Goal: Find specific page/section: Find specific page/section

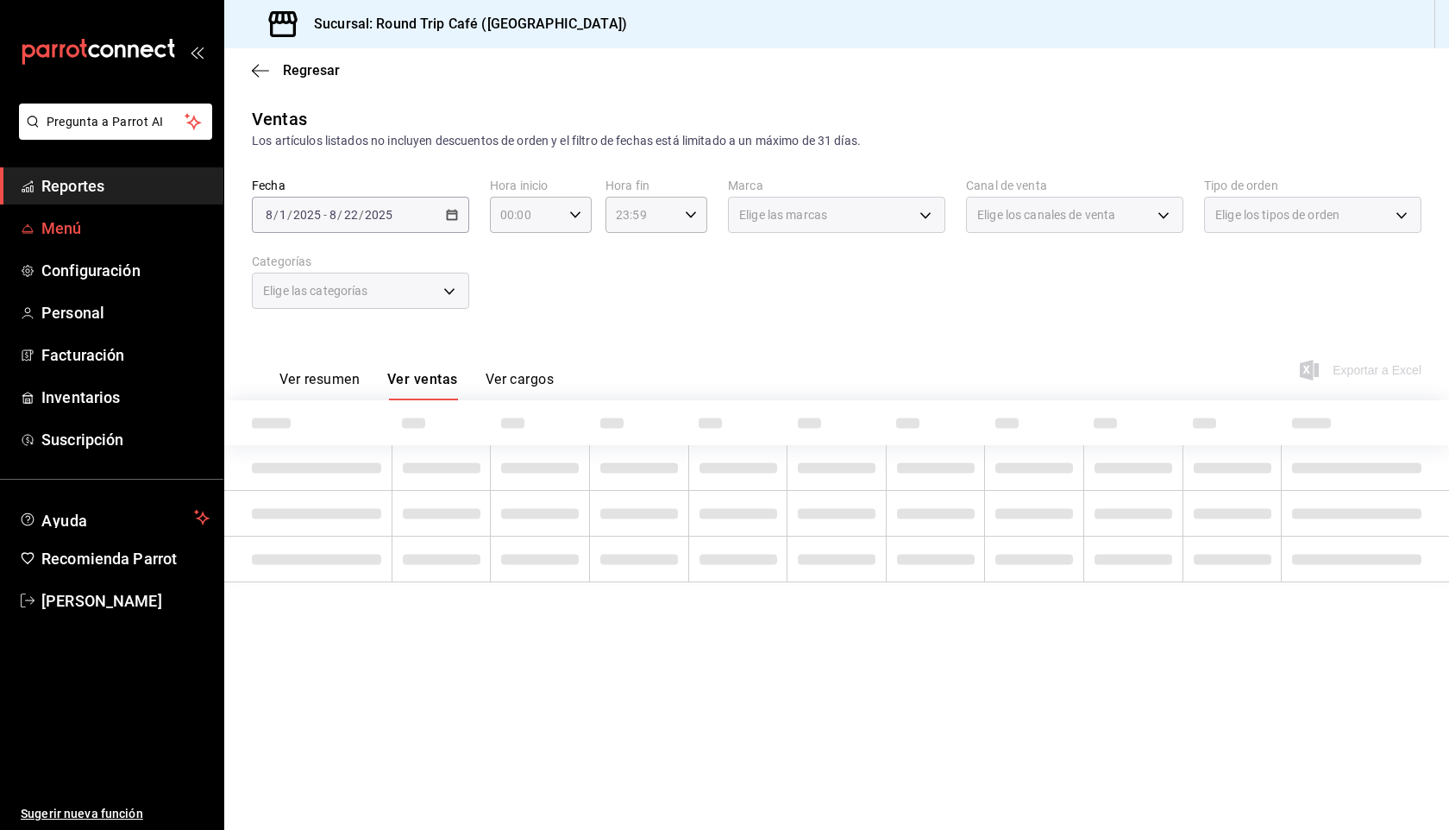
click at [91, 225] on span "Menú" at bounding box center [125, 227] width 168 height 23
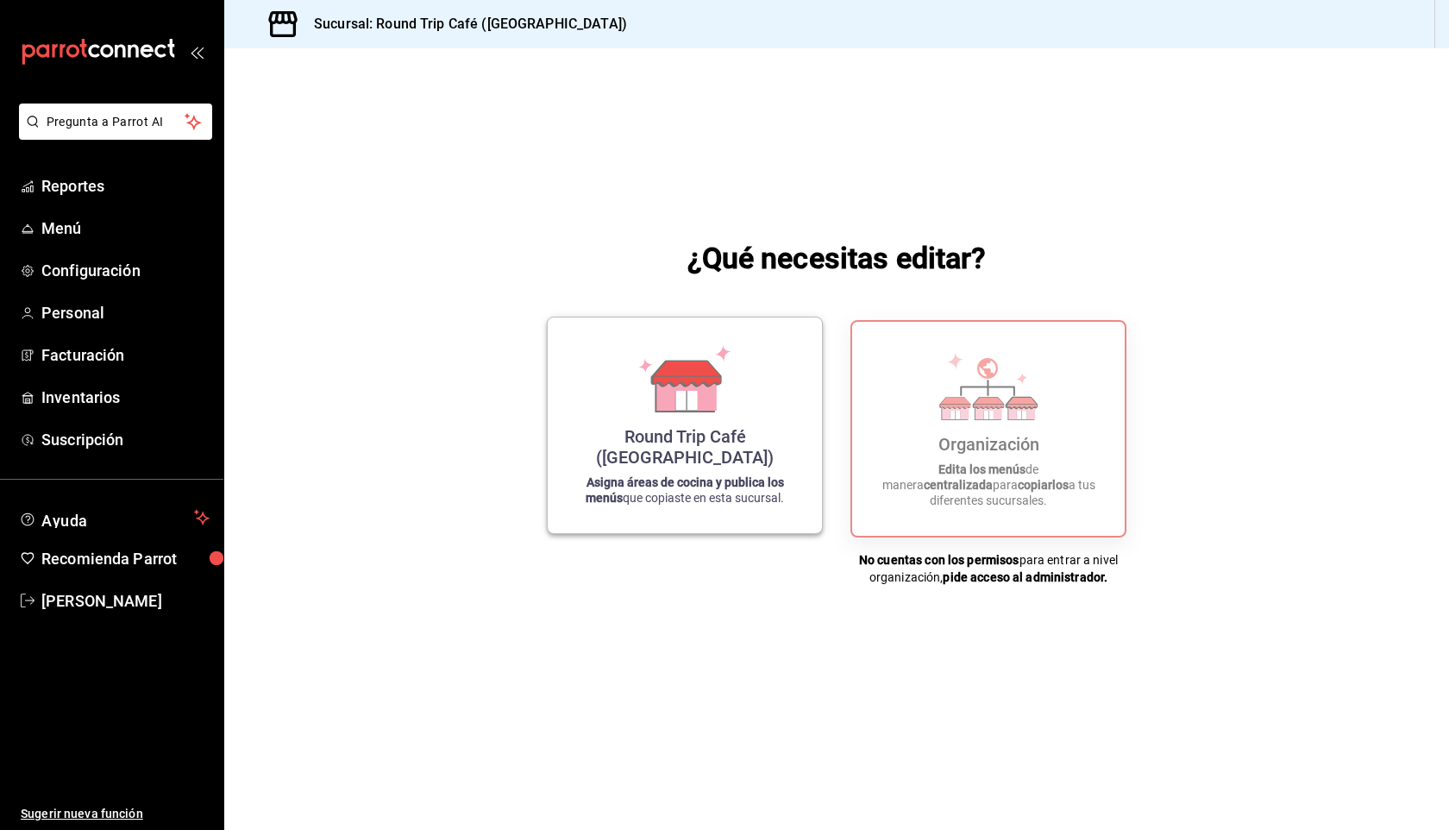
click at [699, 450] on div "Round Trip Café (Chiapas)" at bounding box center [684, 446] width 233 height 41
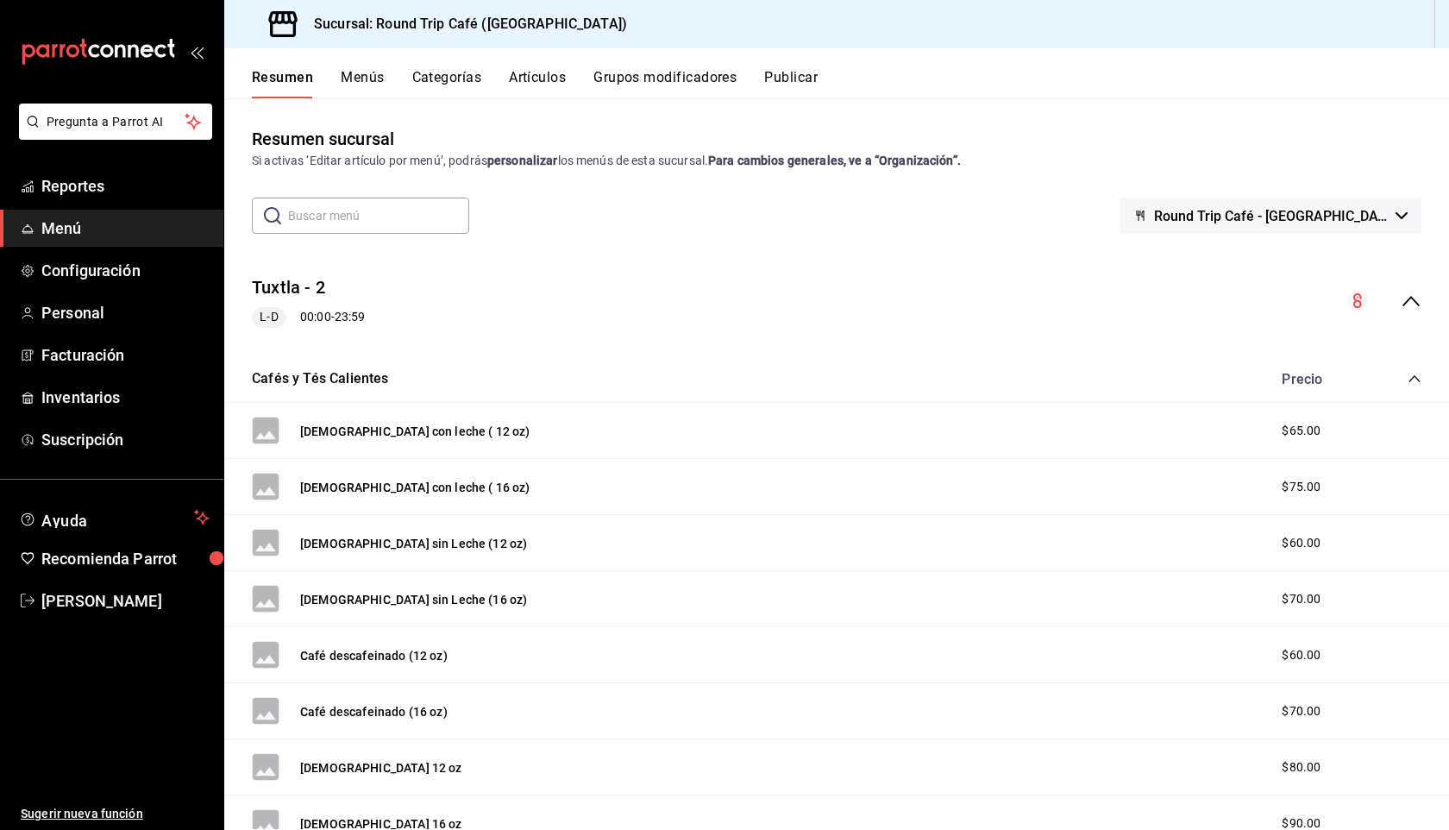
scroll to position [9, 0]
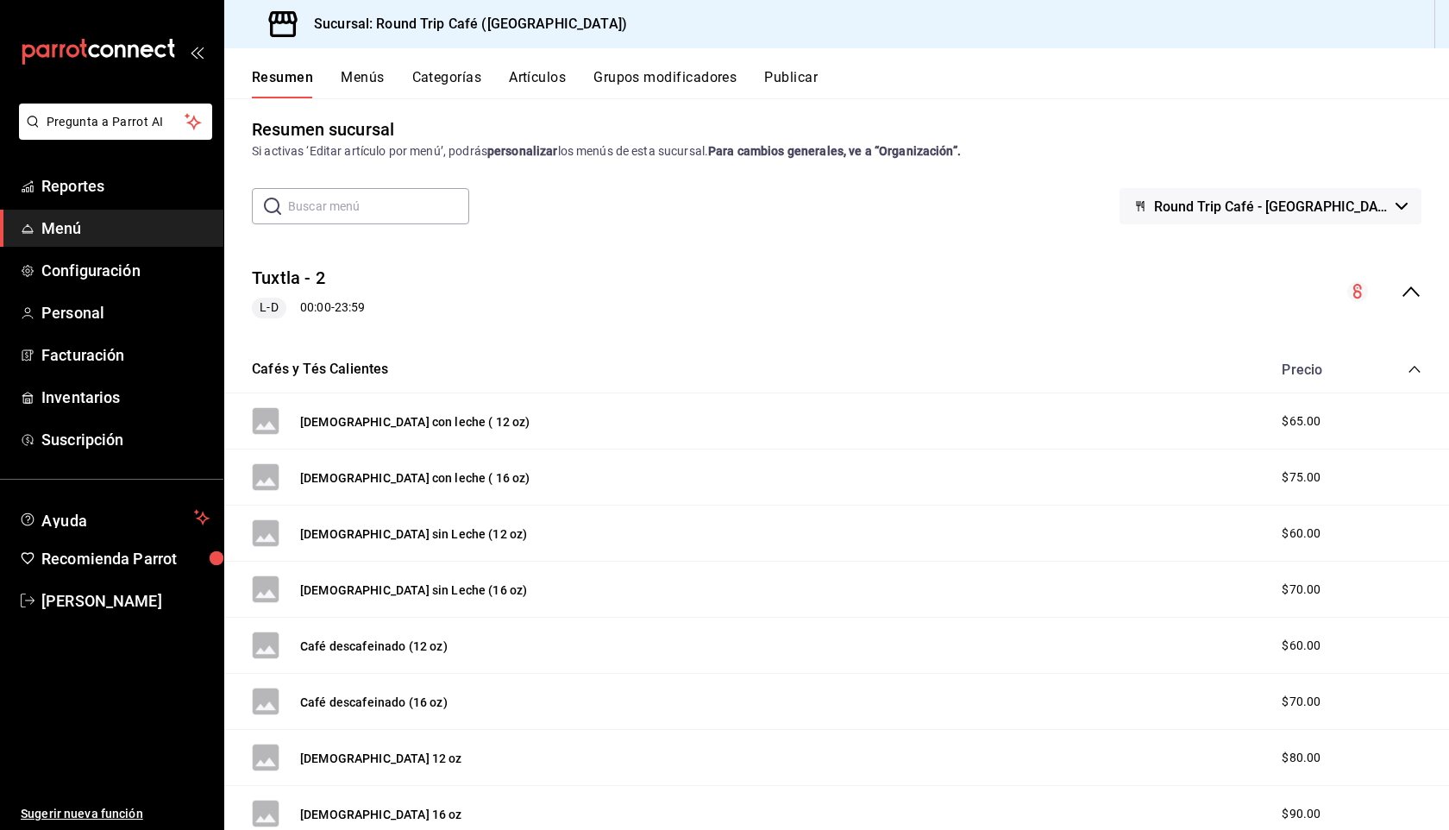
click at [361, 79] on button "Menús" at bounding box center [362, 83] width 43 height 29
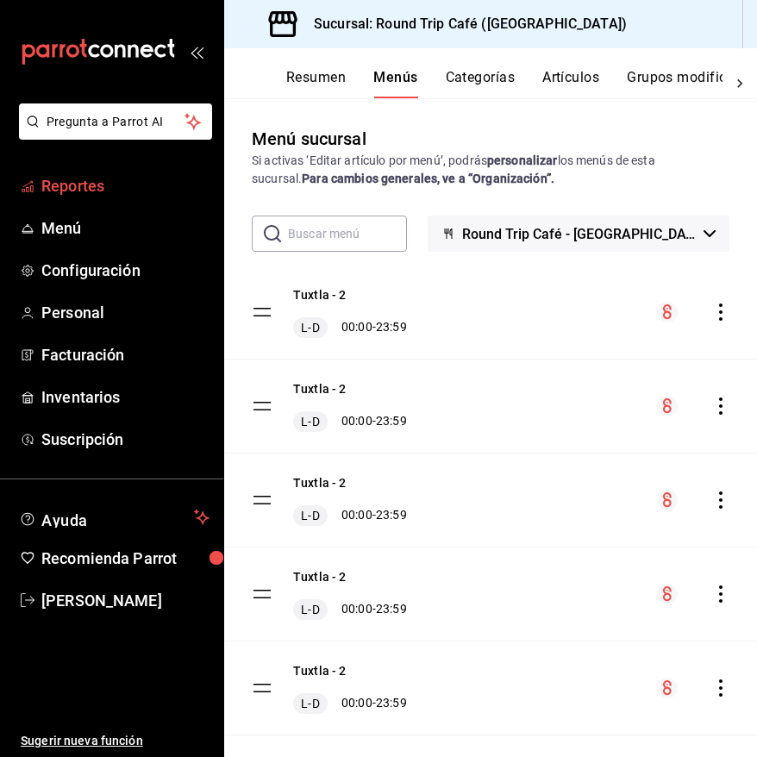
click at [122, 195] on span "Reportes" at bounding box center [125, 185] width 168 height 23
